Goal: Check status: Check status

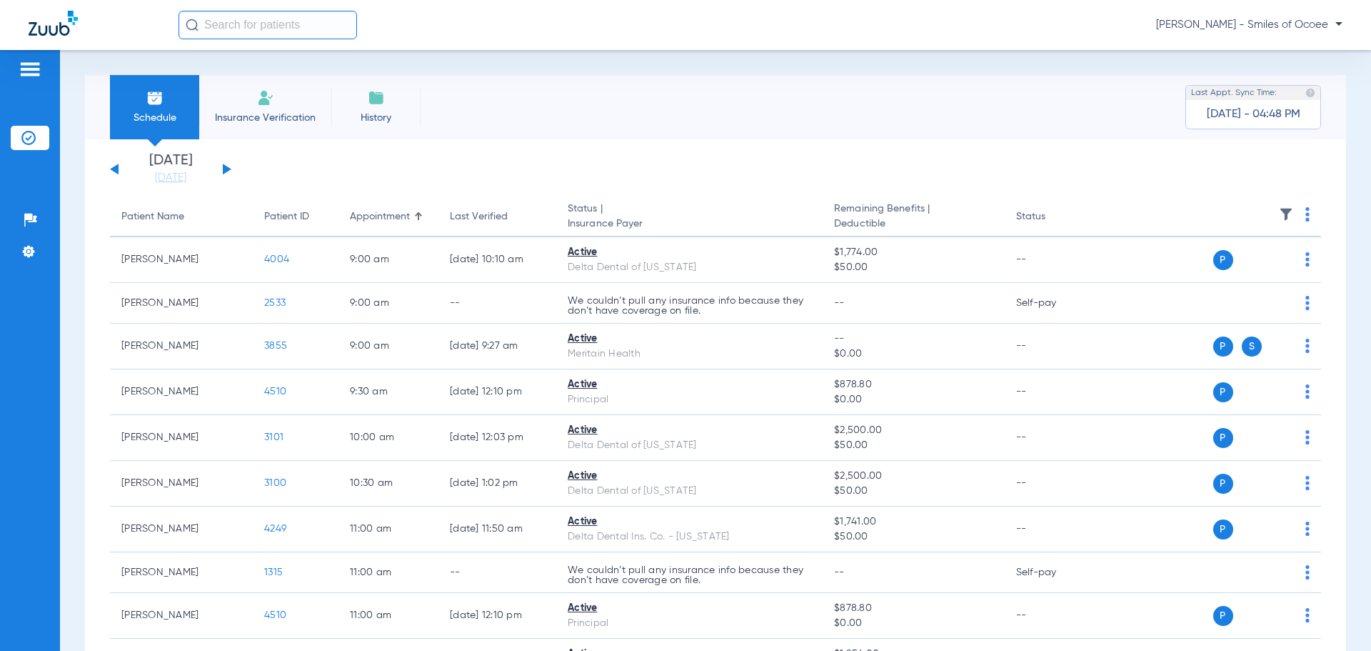
click at [224, 171] on button at bounding box center [227, 169] width 9 height 11
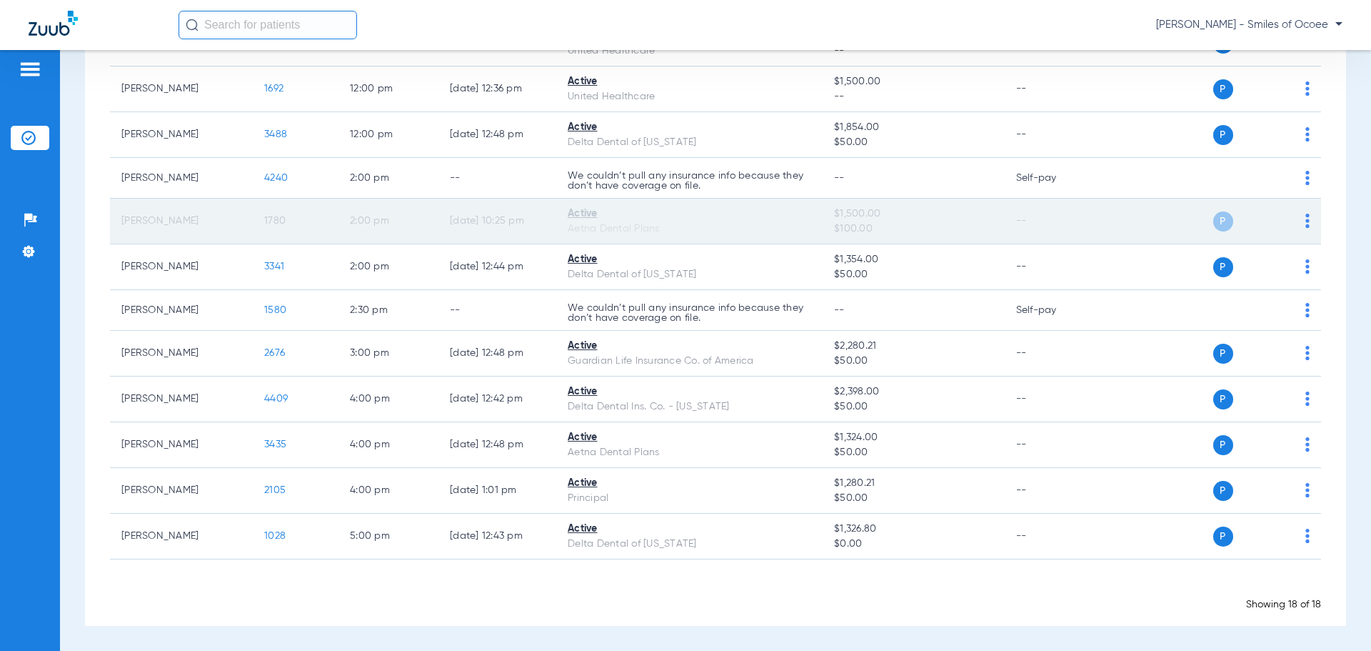
scroll to position [319, 0]
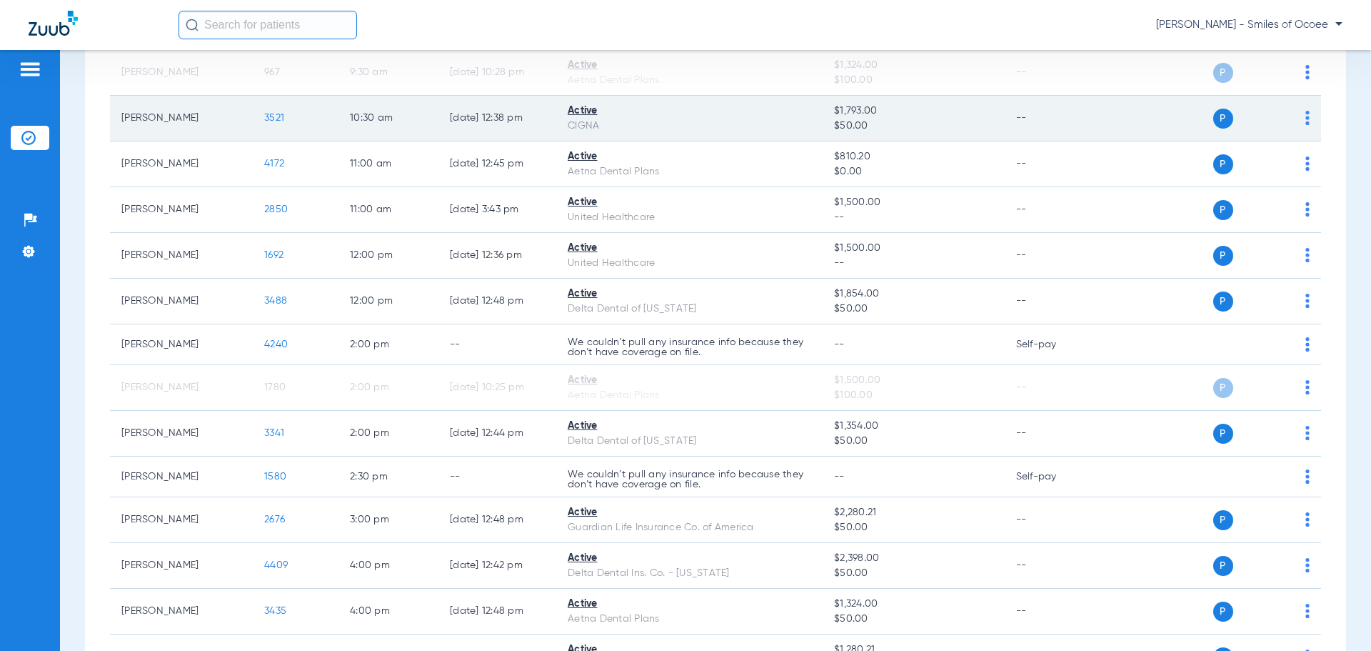
click at [269, 122] on span "3521" at bounding box center [274, 118] width 20 height 10
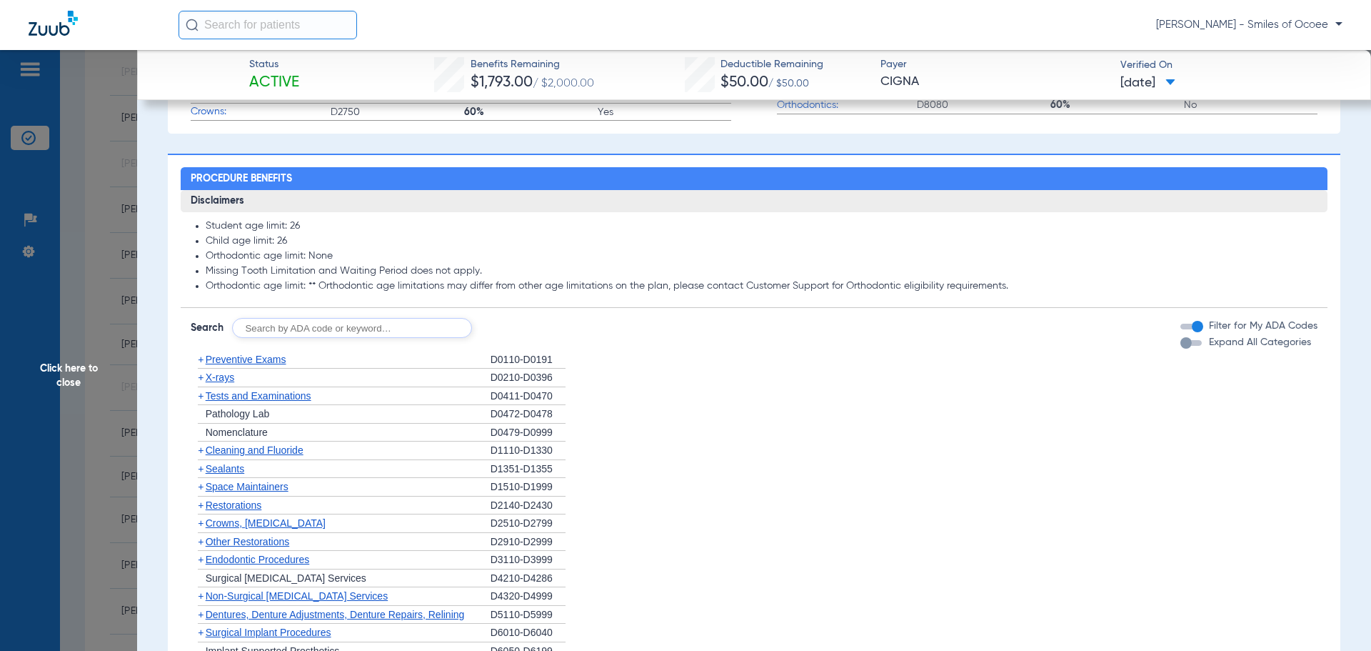
scroll to position [666, 0]
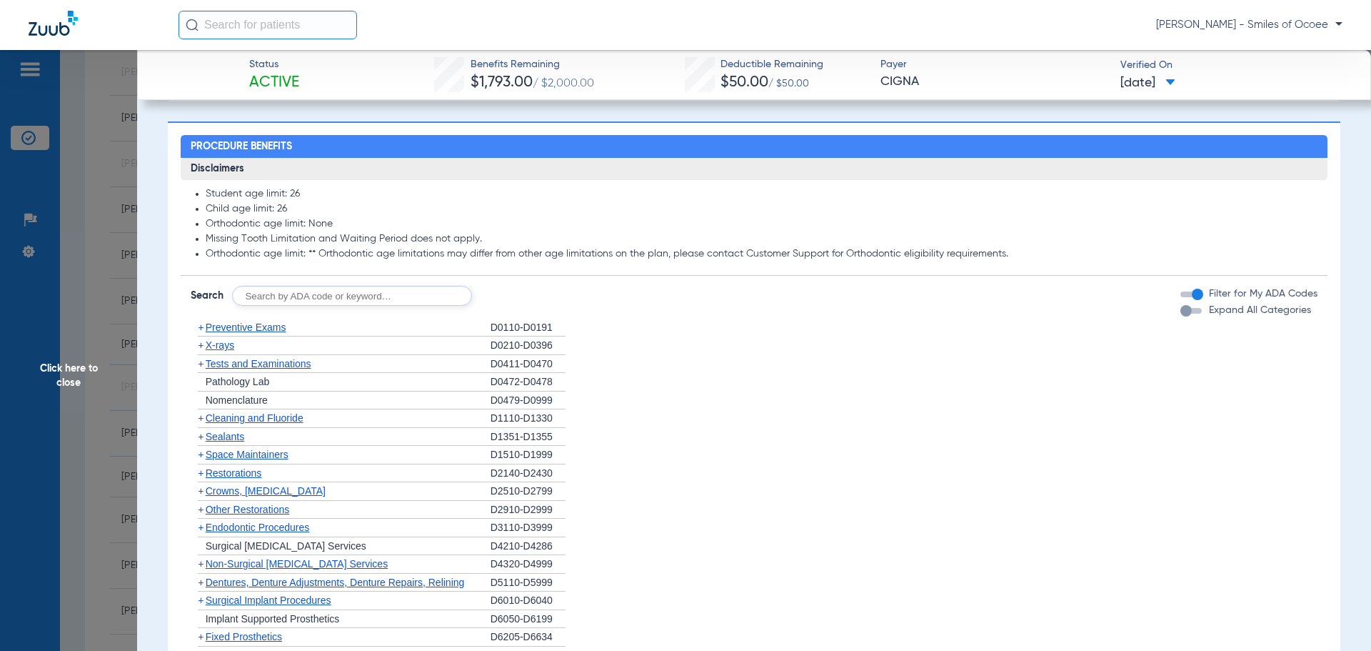
click at [229, 351] on span "X-rays" at bounding box center [220, 344] width 29 height 11
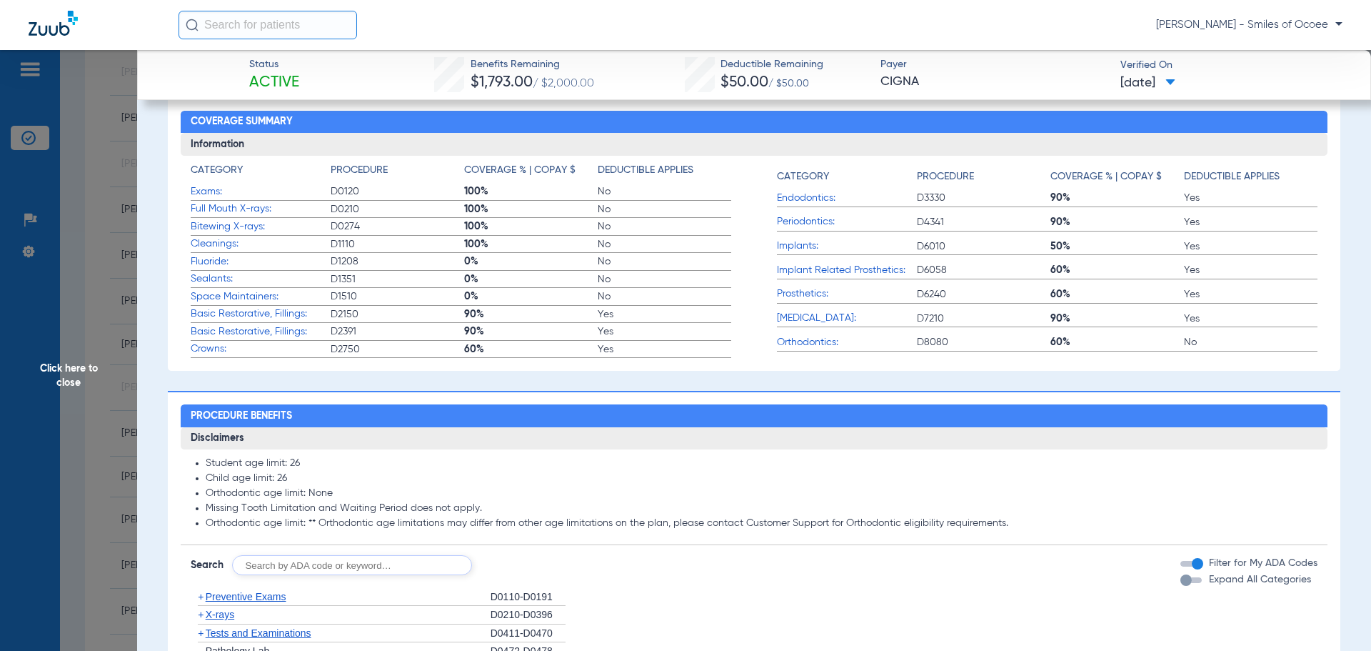
scroll to position [778, 0]
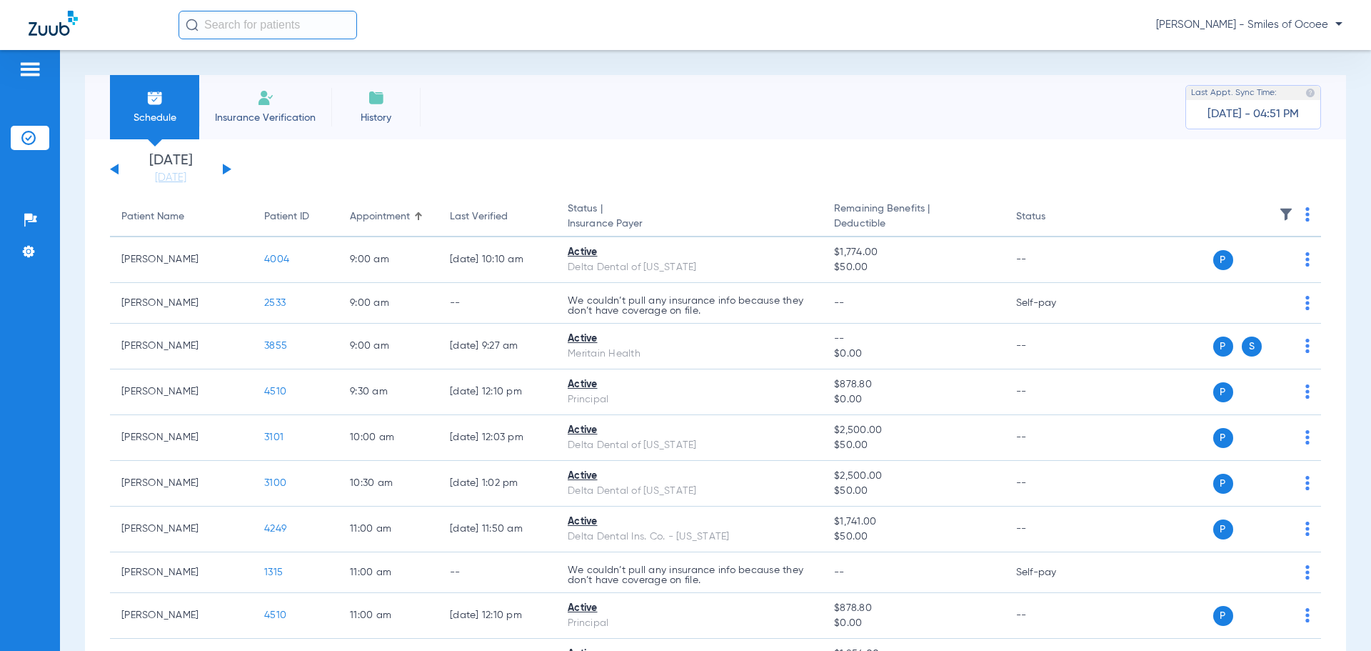
click at [224, 165] on button at bounding box center [227, 169] width 9 height 11
